Goal: Register for event/course

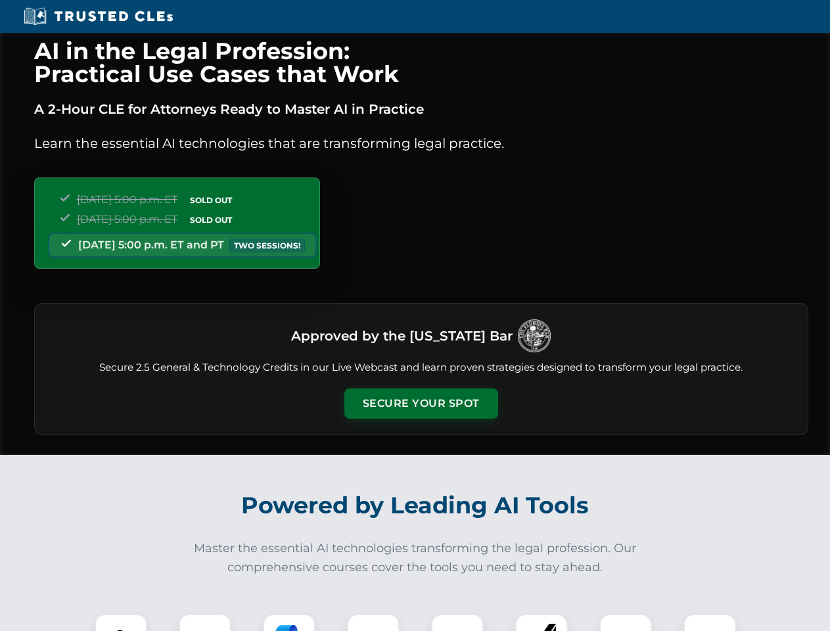
click at [421, 403] on button "Secure Your Spot" at bounding box center [421, 403] width 154 height 30
click at [121, 622] on img at bounding box center [121, 640] width 38 height 38
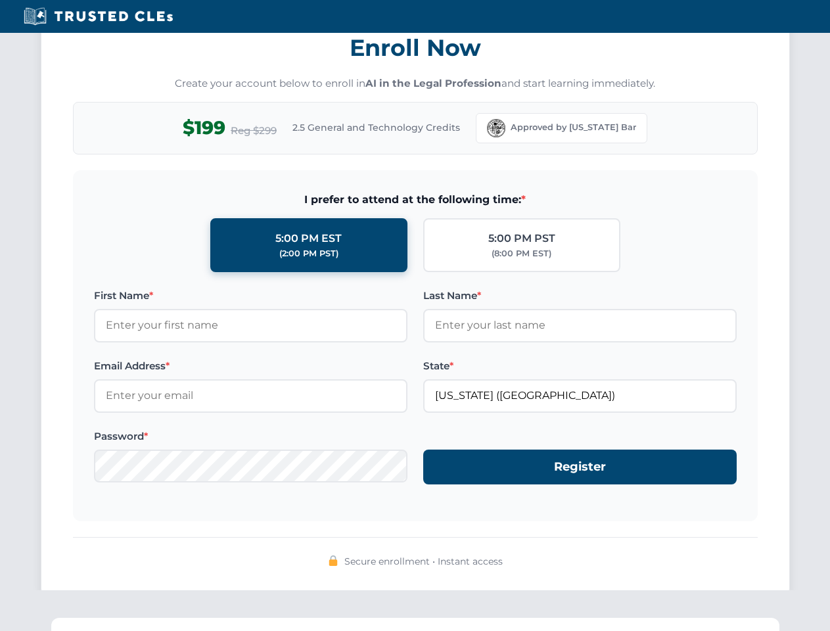
scroll to position [1290, 0]
